Goal: Task Accomplishment & Management: Manage account settings

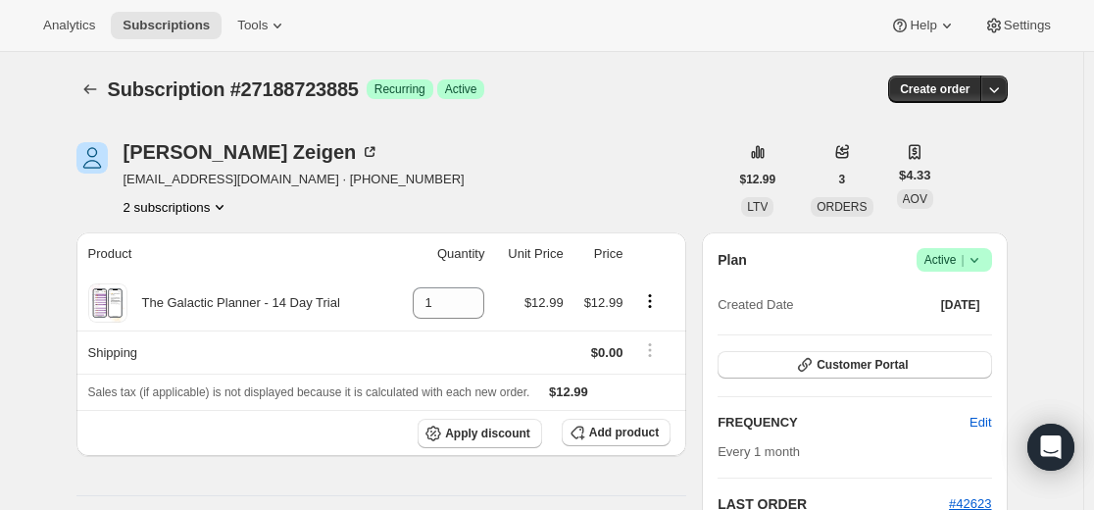
click at [100, 83] on icon "Subscriptions" at bounding box center [90, 89] width 20 height 20
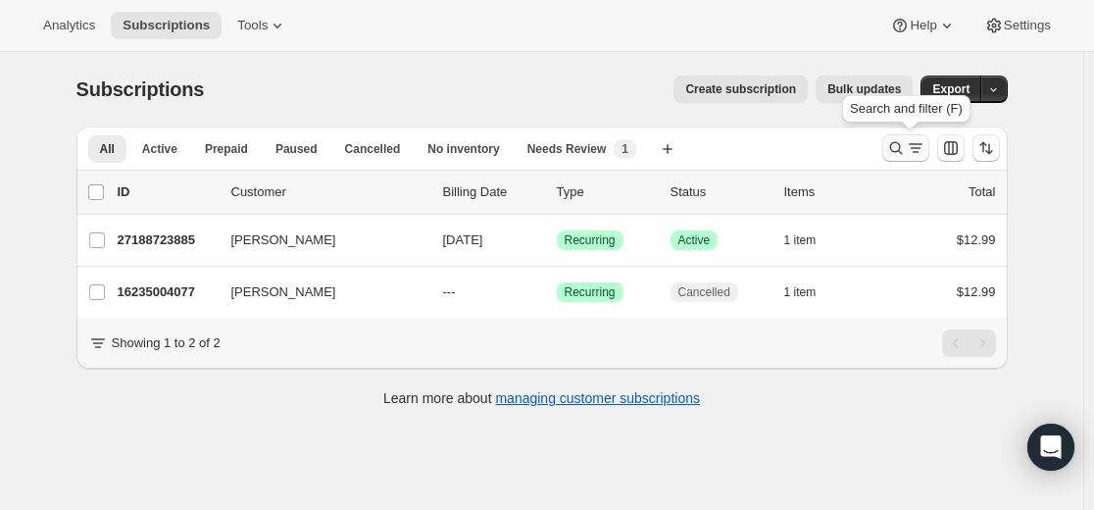
click at [901, 145] on icon "Search and filter results" at bounding box center [896, 148] width 20 height 20
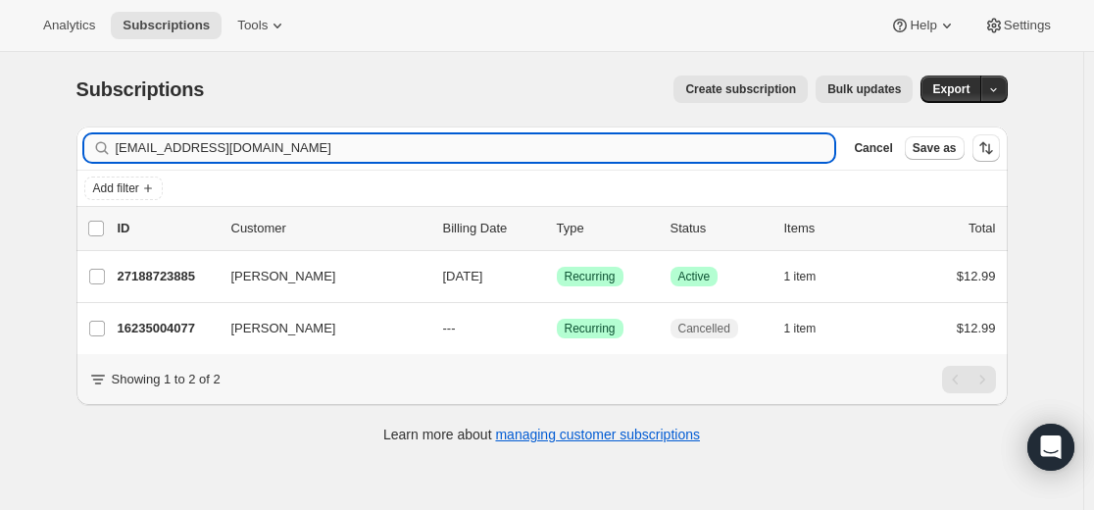
click at [706, 151] on input "[EMAIL_ADDRESS][DOMAIN_NAME]" at bounding box center [475, 147] width 719 height 27
type input "[EMAIL_ADDRESS][DOMAIN_NAME]"
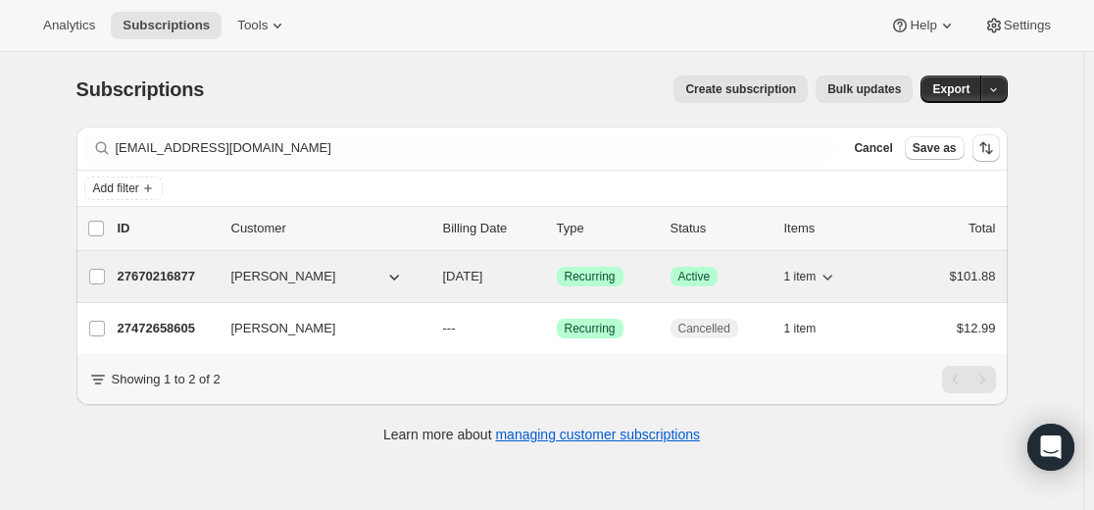
click at [161, 272] on p "27670216877" at bounding box center [167, 277] width 98 height 20
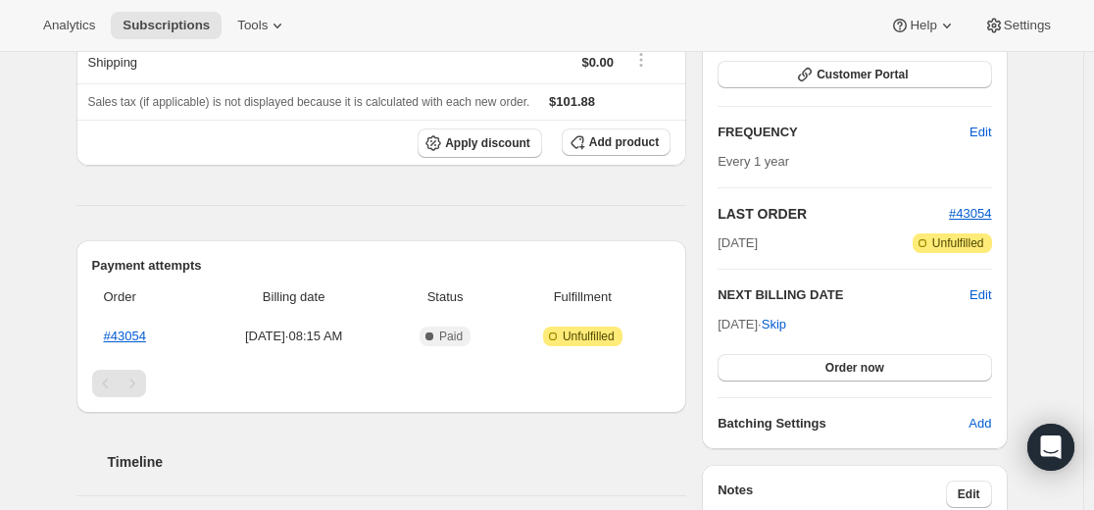
scroll to position [294, 0]
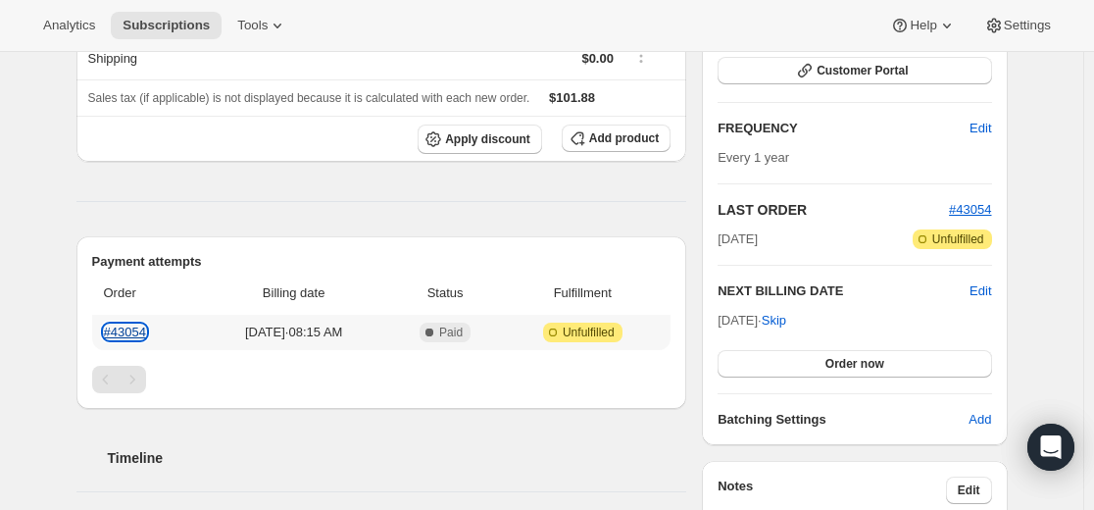
click at [132, 334] on link "#43054" at bounding box center [125, 331] width 42 height 15
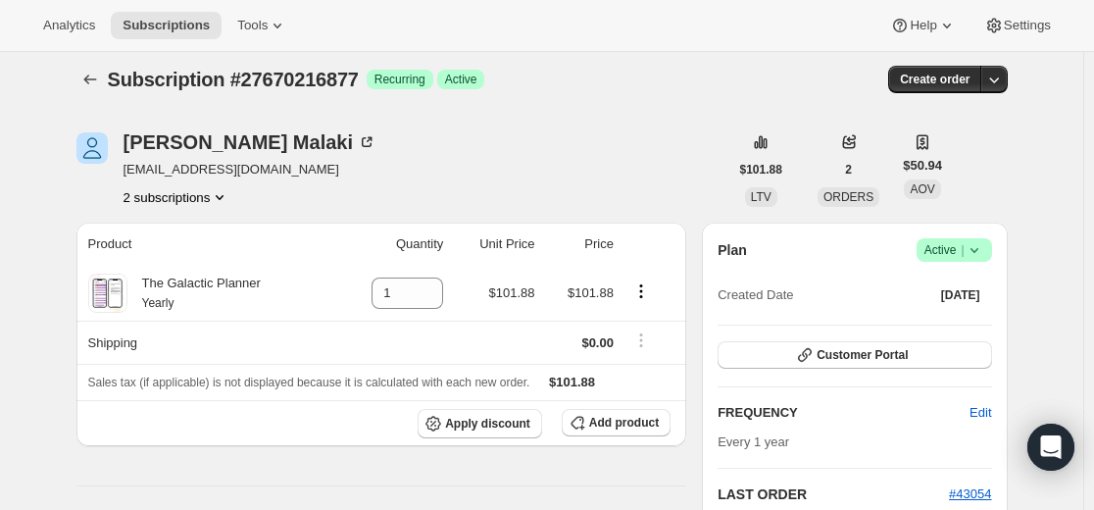
scroll to position [0, 0]
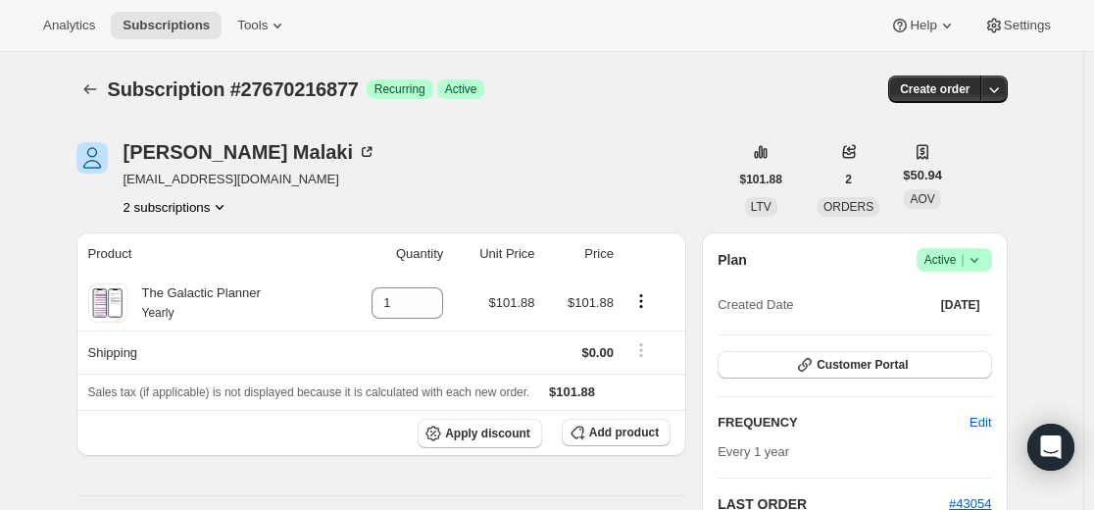
click at [991, 257] on span "Success Active |" at bounding box center [953, 260] width 75 height 24
click at [953, 334] on span "Cancel subscription" at bounding box center [951, 331] width 111 height 15
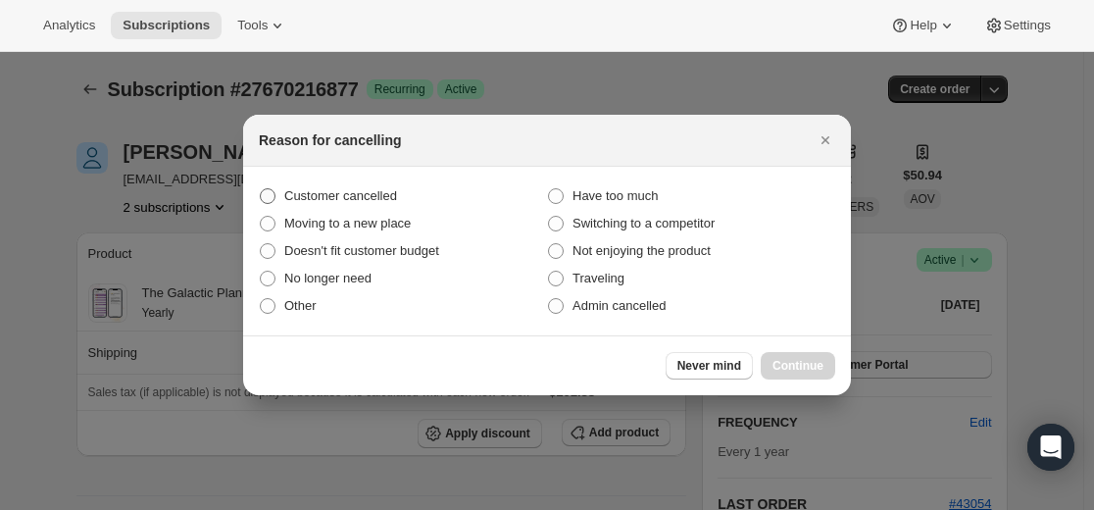
click at [378, 187] on span "Customer cancelled" at bounding box center [340, 196] width 113 height 20
click at [261, 188] on input "Customer cancelled" at bounding box center [260, 188] width 1 height 1
radio input "true"
drag, startPoint x: 810, startPoint y: 360, endPoint x: 780, endPoint y: 319, distance: 50.6
click at [809, 360] on span "Continue" at bounding box center [797, 366] width 51 height 16
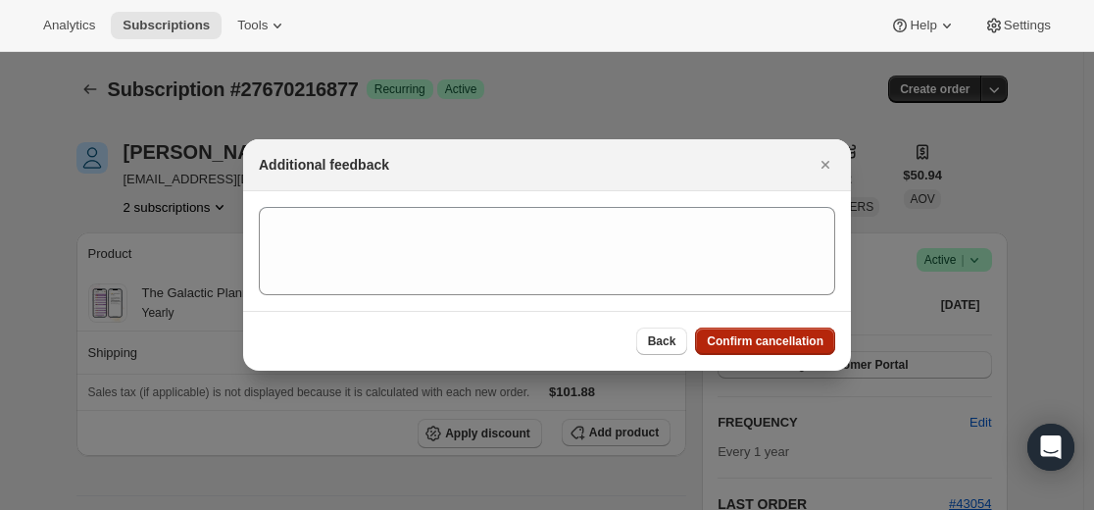
drag, startPoint x: 775, startPoint y: 344, endPoint x: 763, endPoint y: 327, distance: 20.4
click at [775, 343] on span "Confirm cancellation" at bounding box center [765, 341] width 117 height 16
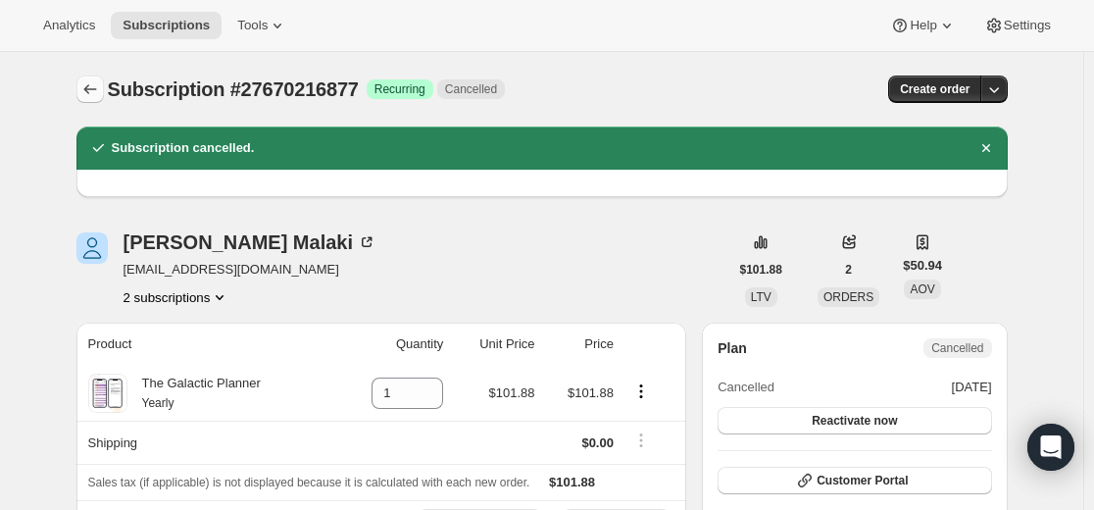
click at [97, 89] on icon "Subscriptions" at bounding box center [90, 89] width 20 height 20
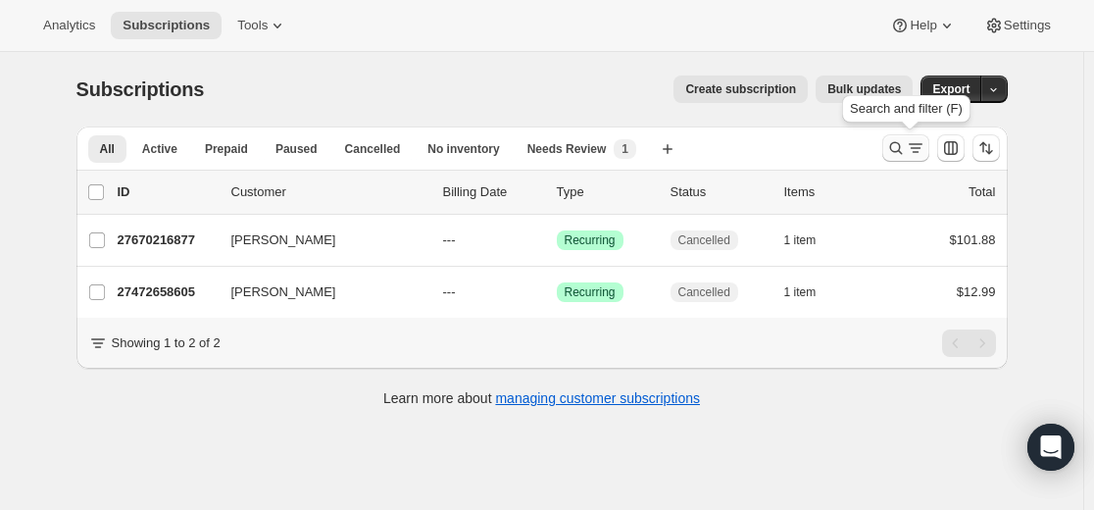
click at [909, 149] on icon "Search and filter results" at bounding box center [916, 148] width 20 height 20
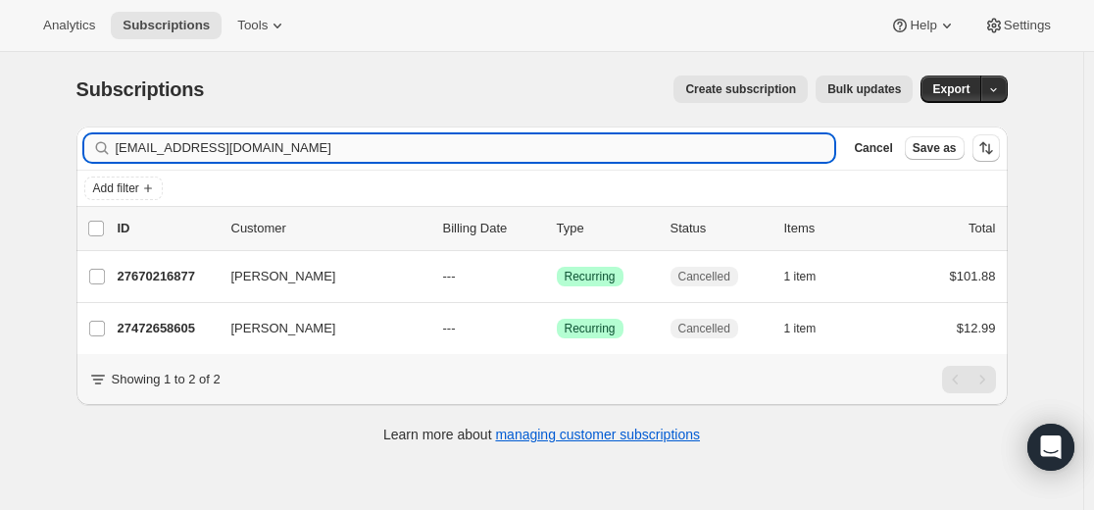
click at [735, 144] on input "[EMAIL_ADDRESS][DOMAIN_NAME]" at bounding box center [475, 147] width 719 height 27
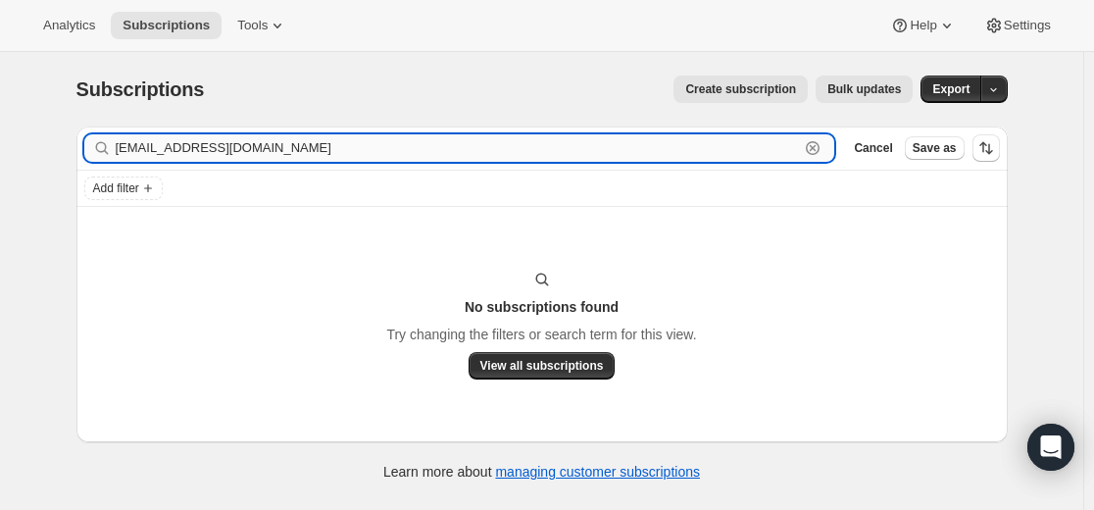
click at [614, 141] on input "[EMAIL_ADDRESS][DOMAIN_NAME]" at bounding box center [458, 147] width 684 height 27
paste input "annkaloidis"
type input "[EMAIL_ADDRESS][DOMAIN_NAME]"
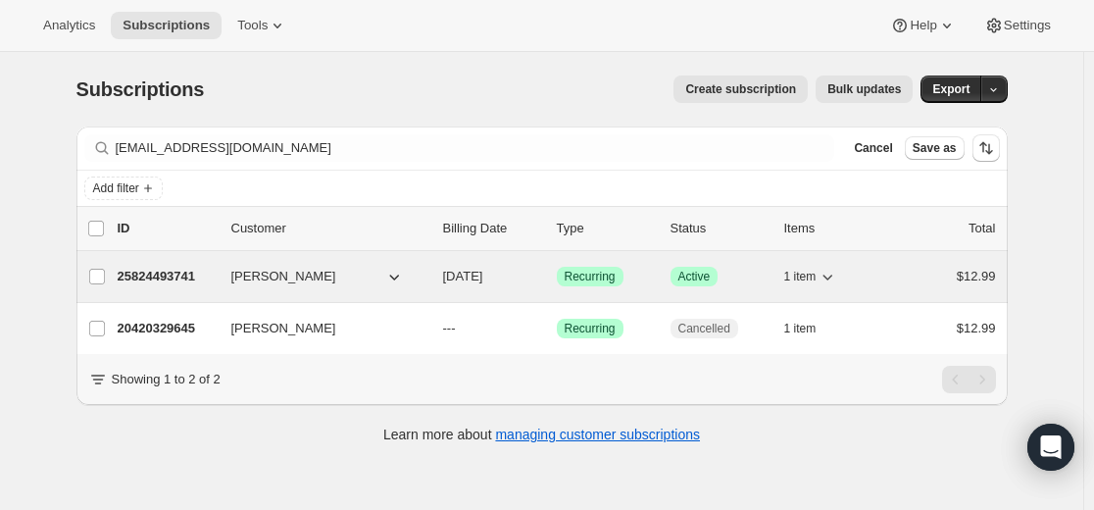
click at [177, 278] on p "25824493741" at bounding box center [167, 277] width 98 height 20
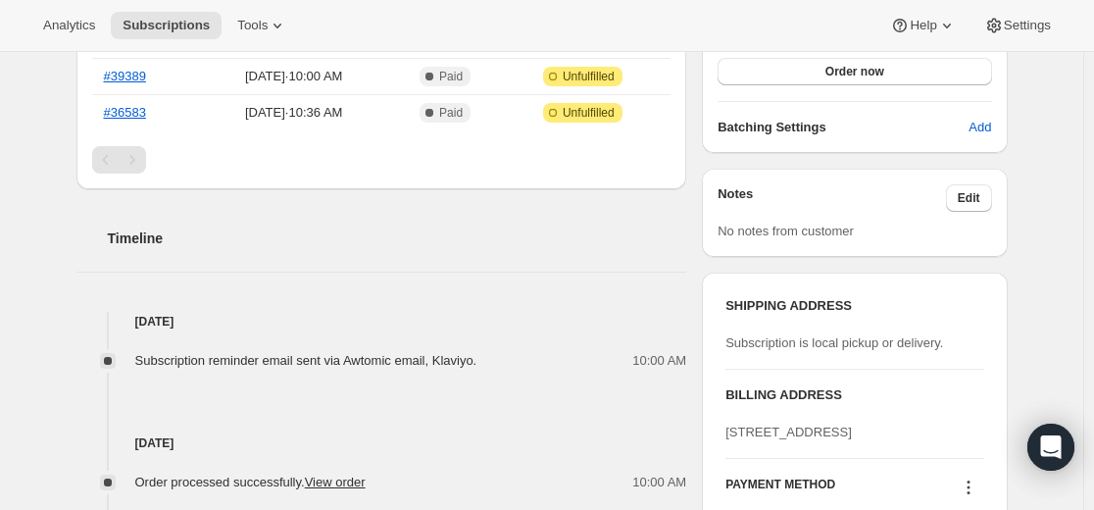
scroll to position [588, 0]
